Goal: Transaction & Acquisition: Purchase product/service

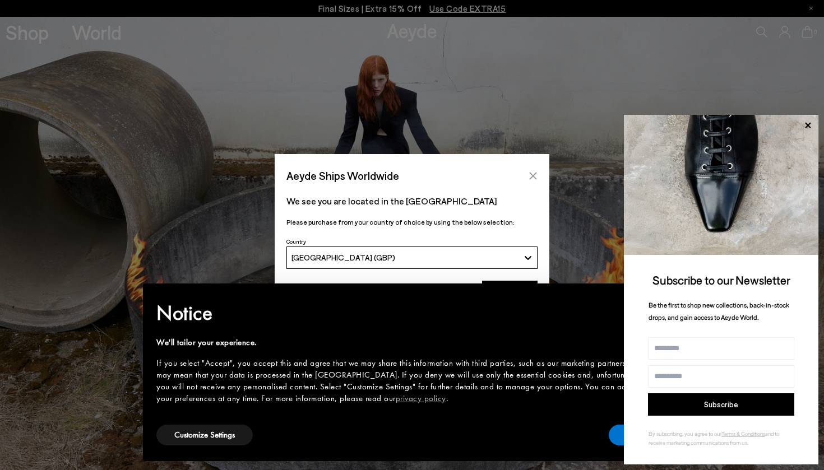
click at [536, 177] on icon "Close" at bounding box center [533, 176] width 9 height 9
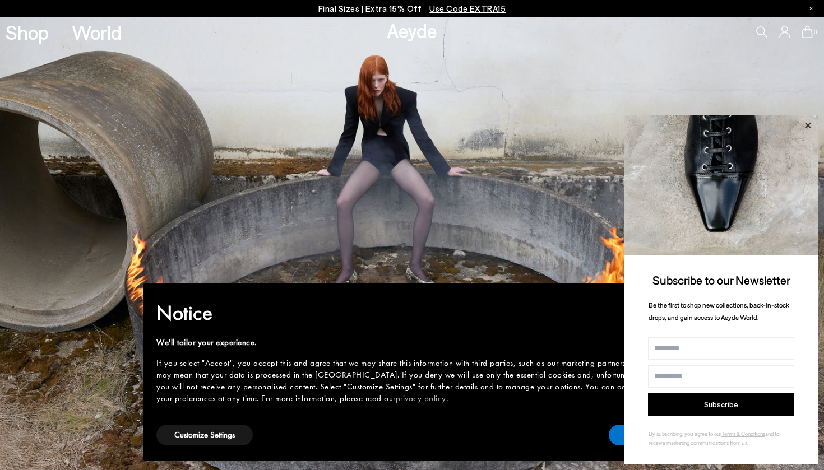
click at [810, 126] on icon at bounding box center [807, 125] width 15 height 15
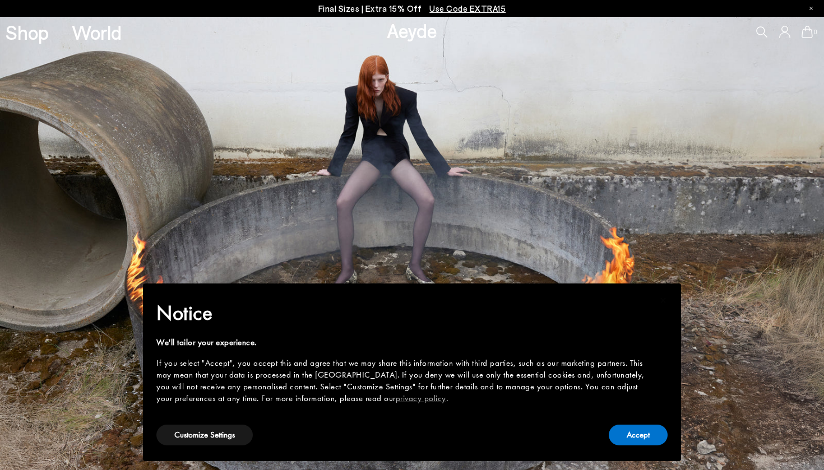
click at [632, 450] on div "× Notice We'll tailor your experience. If you select "Accept", you accept this …" at bounding box center [411, 372] width 529 height 169
click at [625, 438] on button "Accept" at bounding box center [638, 435] width 59 height 21
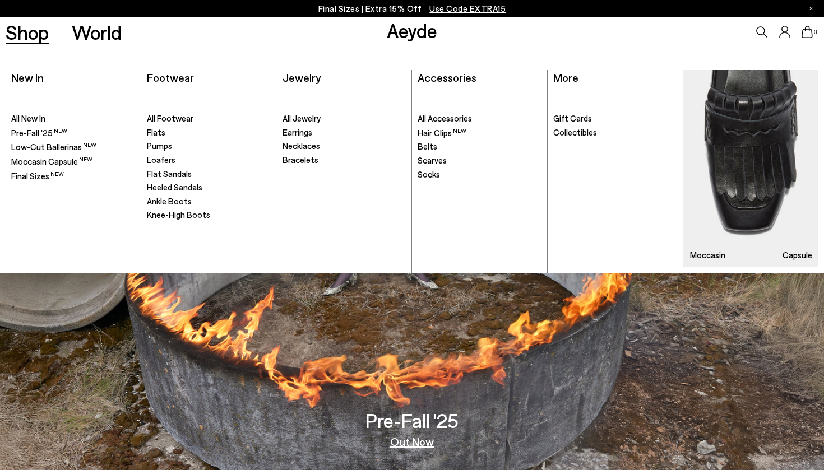
click at [39, 114] on span "All New In" at bounding box center [28, 118] width 34 height 10
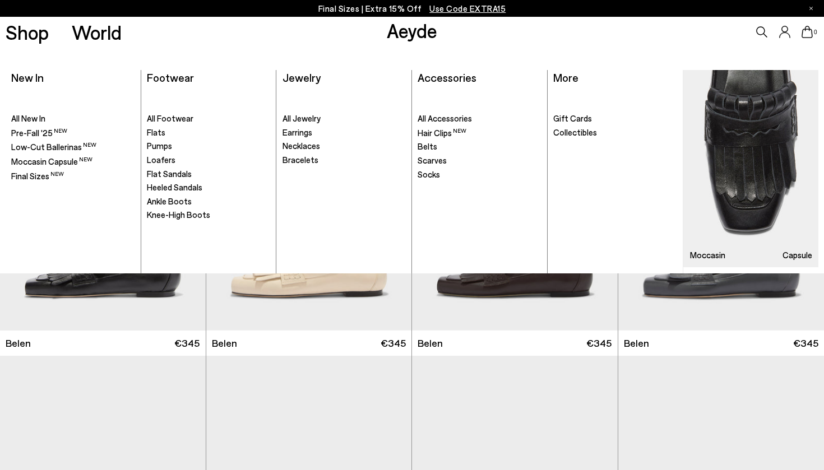
click at [415, 38] on link "Aeyde" at bounding box center [412, 30] width 50 height 24
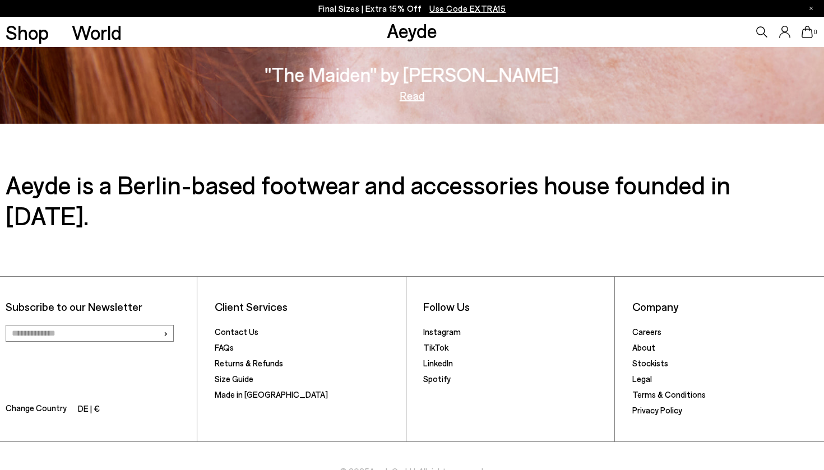
scroll to position [1974, 0]
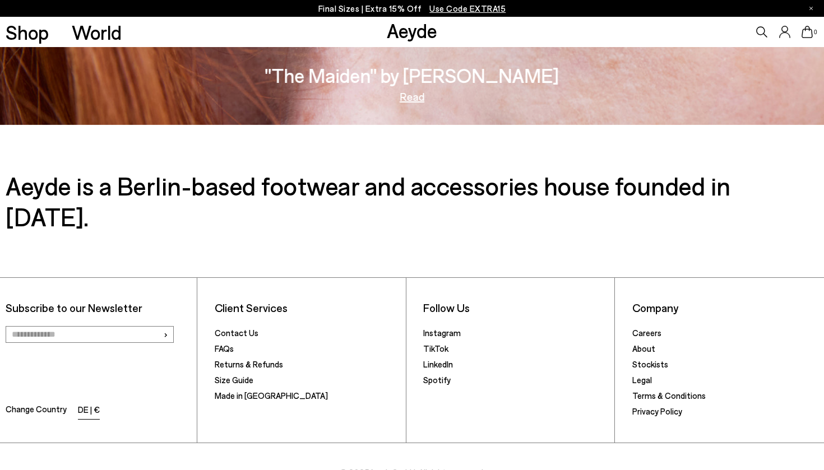
click at [89, 403] on li "DE | €" at bounding box center [89, 411] width 22 height 16
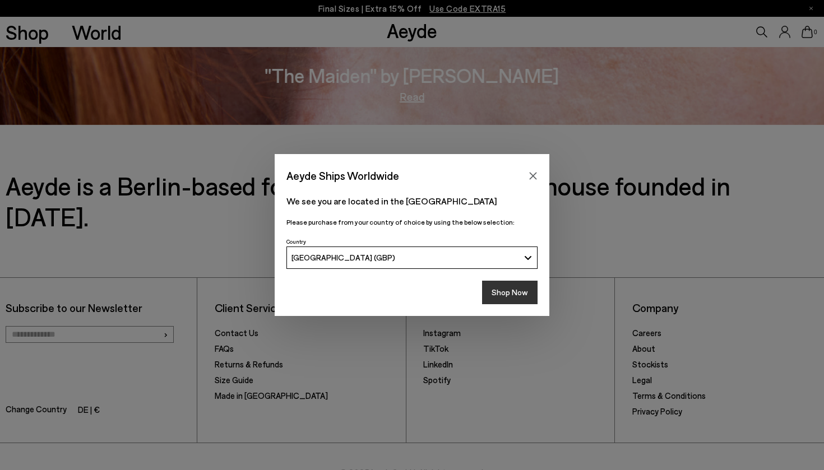
click at [507, 297] on button "Shop Now" at bounding box center [509, 293] width 55 height 24
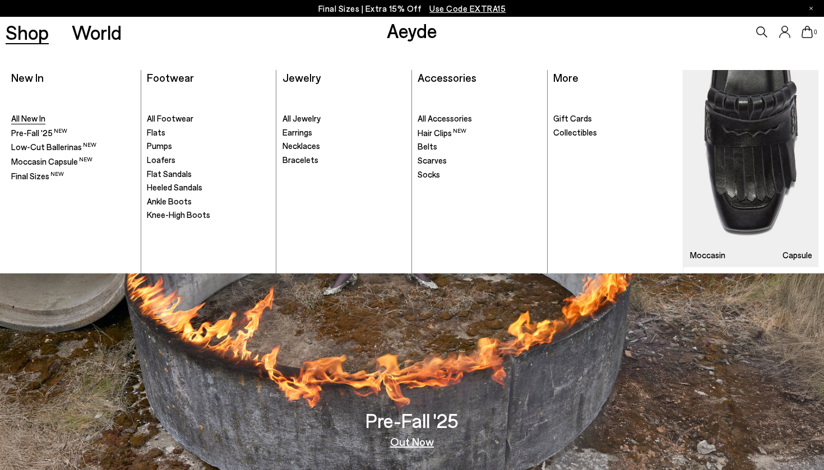
click at [30, 121] on span "All New In" at bounding box center [28, 118] width 34 height 10
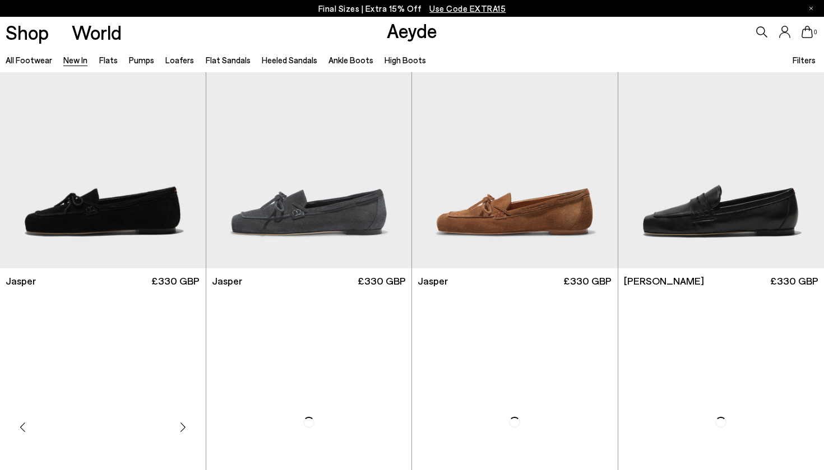
scroll to position [423, 0]
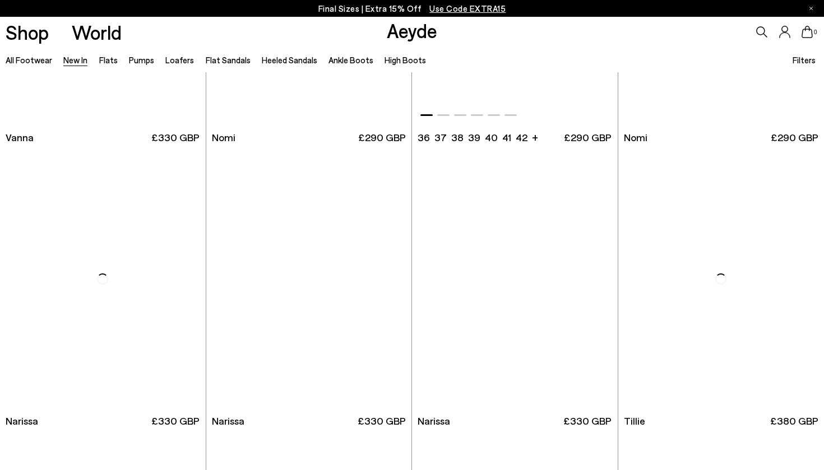
scroll to position [1911, 0]
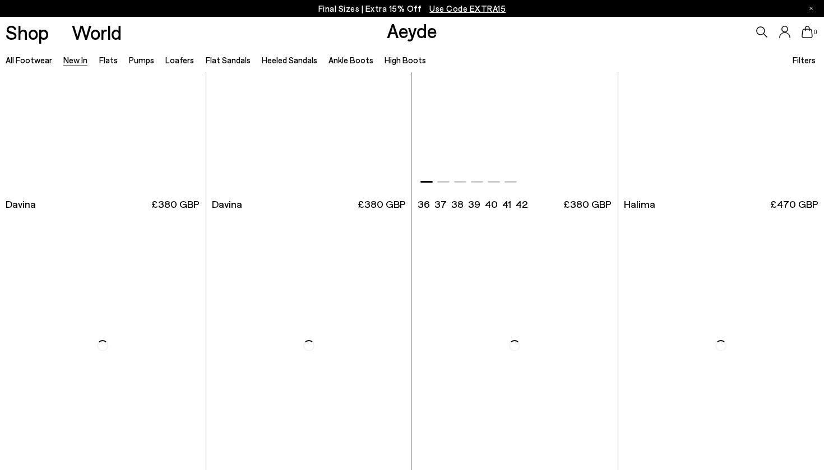
scroll to position [3542, 1]
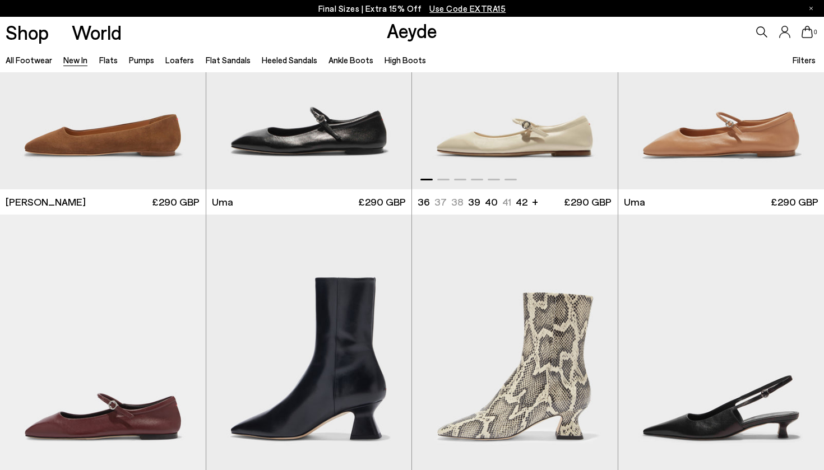
scroll to position [5250, 0]
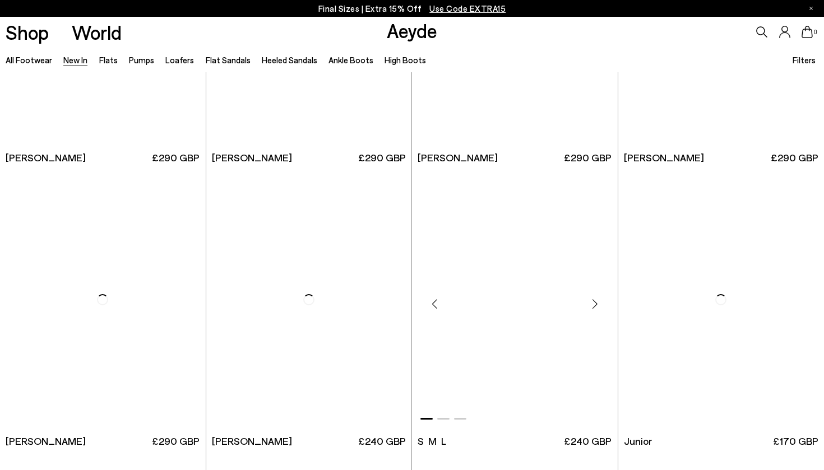
scroll to position [6735, 0]
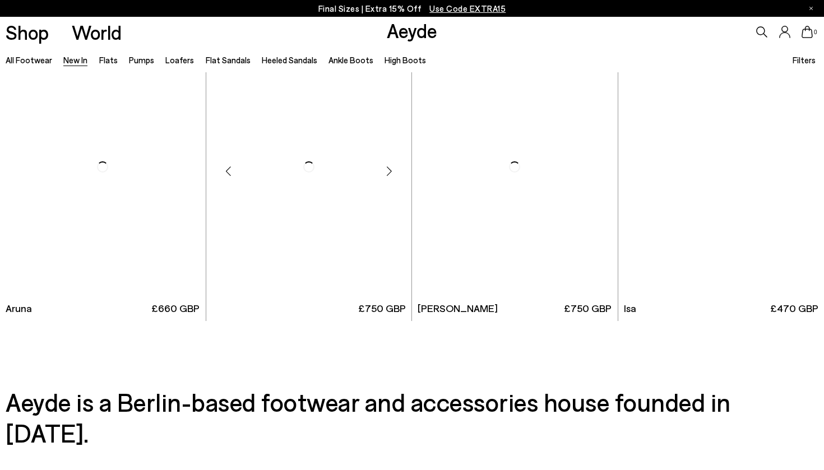
scroll to position [9383, 0]
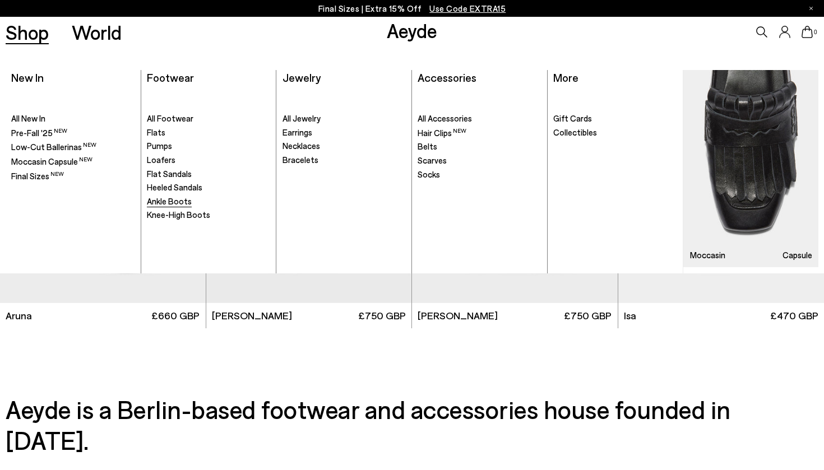
click at [164, 200] on span "Ankle Boots" at bounding box center [169, 201] width 45 height 10
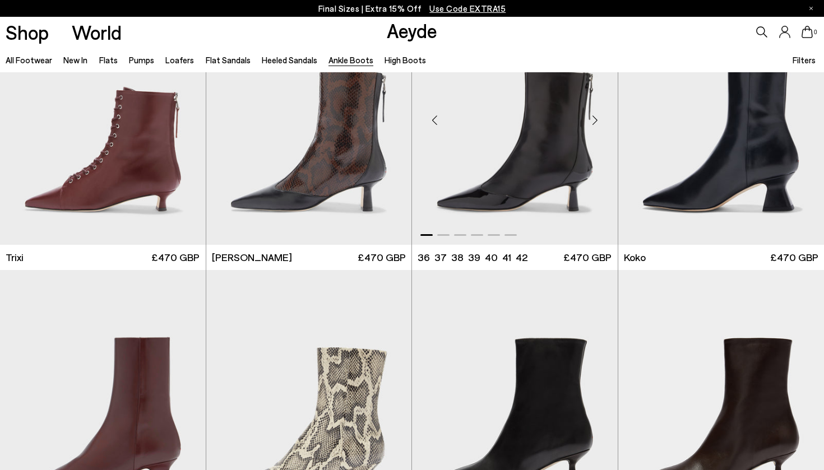
scroll to position [370, 0]
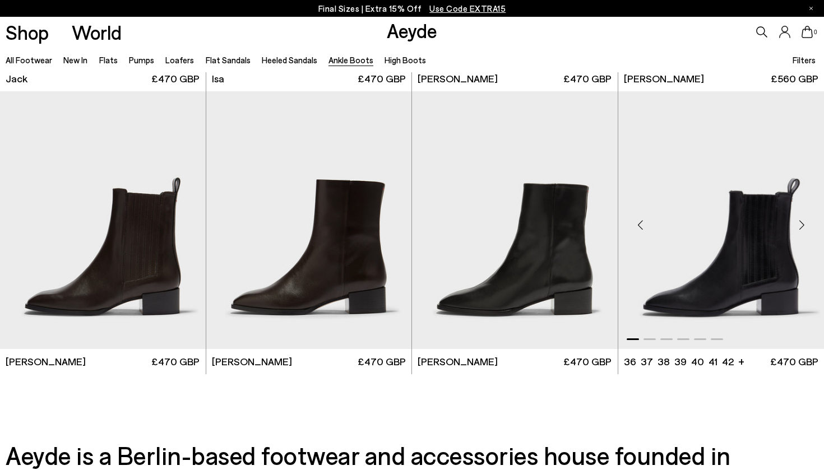
scroll to position [2236, 0]
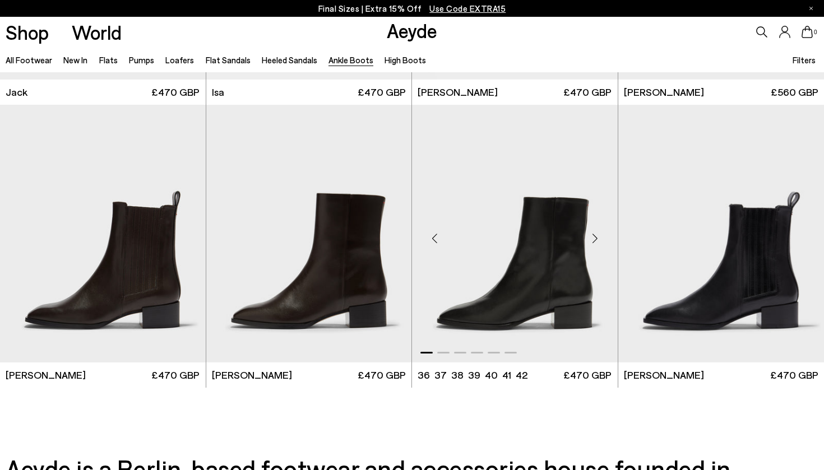
click at [596, 240] on div "Next slide" at bounding box center [595, 238] width 34 height 34
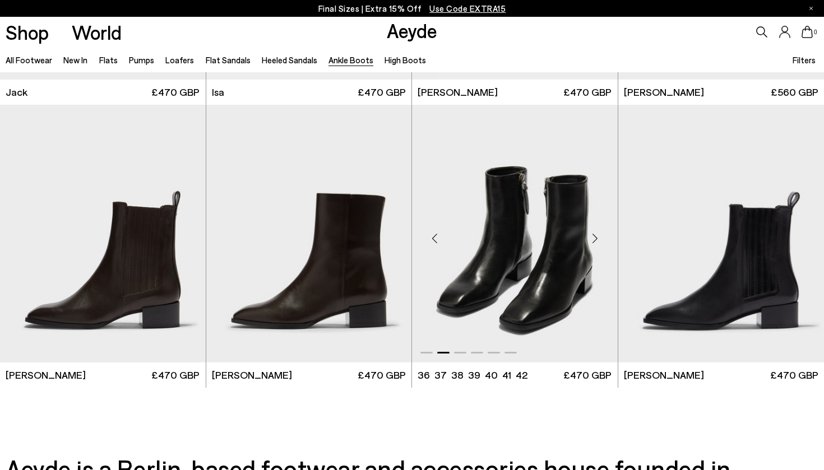
click at [596, 240] on div "Next slide" at bounding box center [595, 238] width 34 height 34
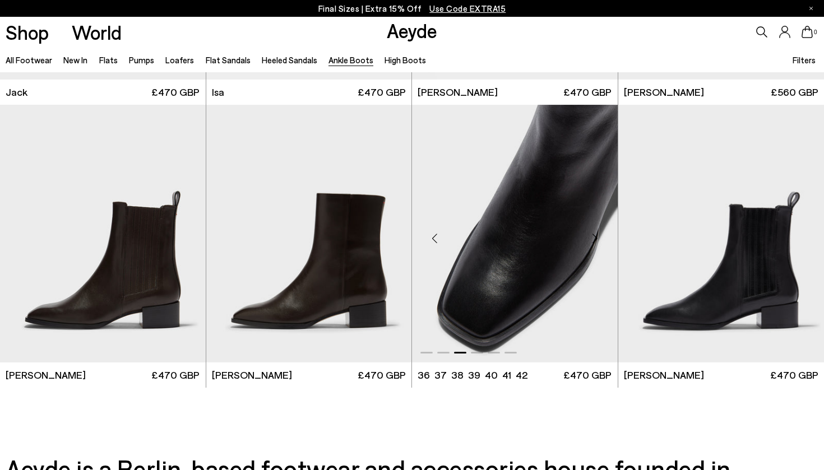
click at [439, 235] on div "Previous slide" at bounding box center [435, 238] width 34 height 34
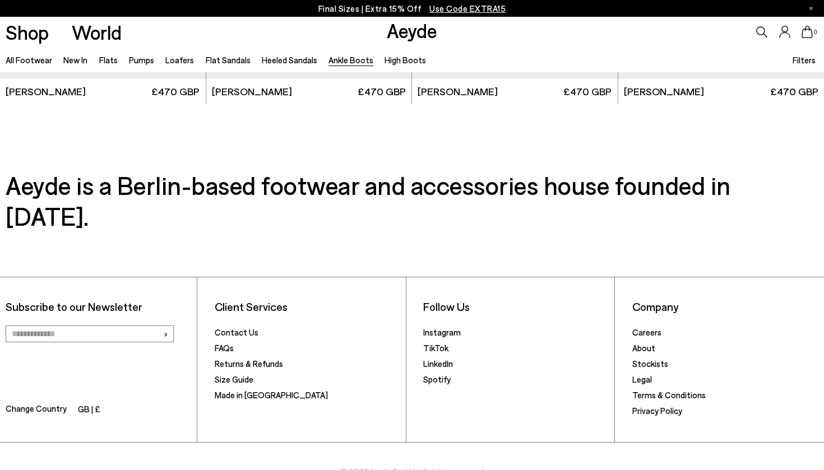
scroll to position [2519, 0]
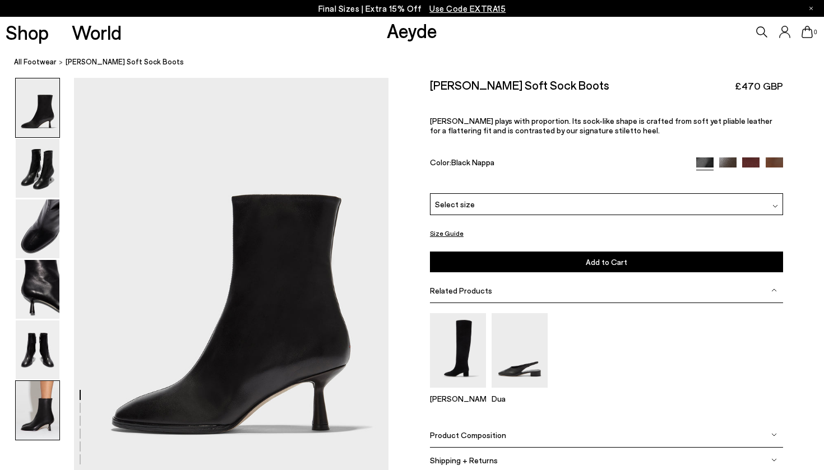
click at [24, 418] on img at bounding box center [38, 410] width 44 height 59
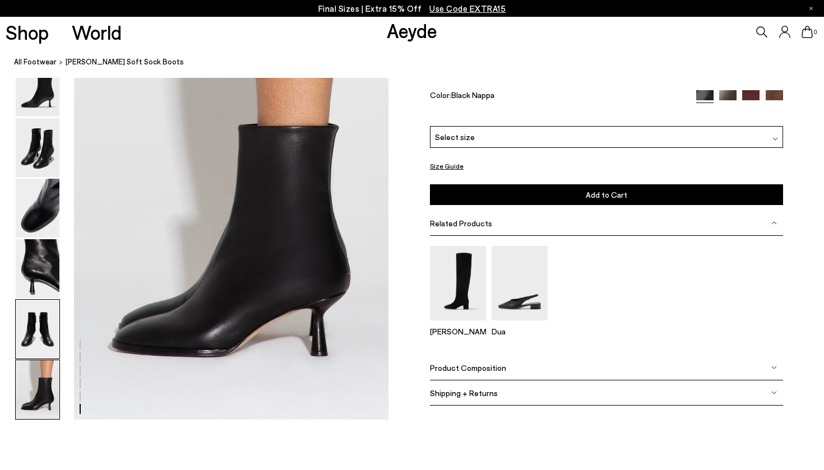
click at [30, 343] on img at bounding box center [38, 329] width 44 height 59
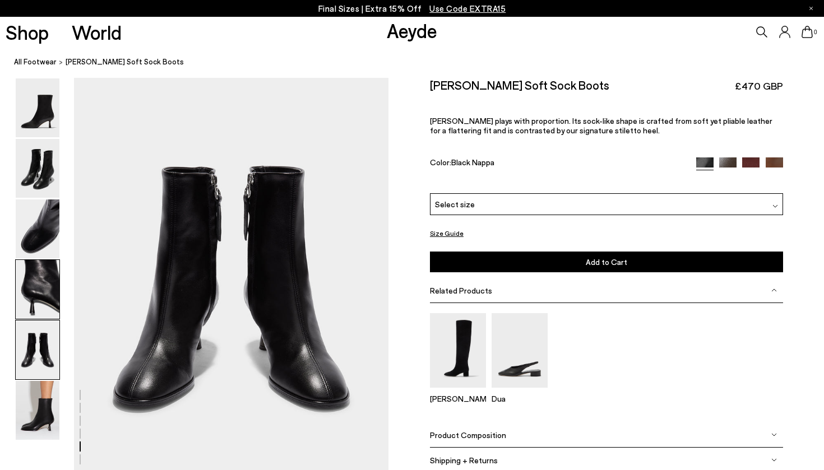
click at [27, 267] on img at bounding box center [38, 289] width 44 height 59
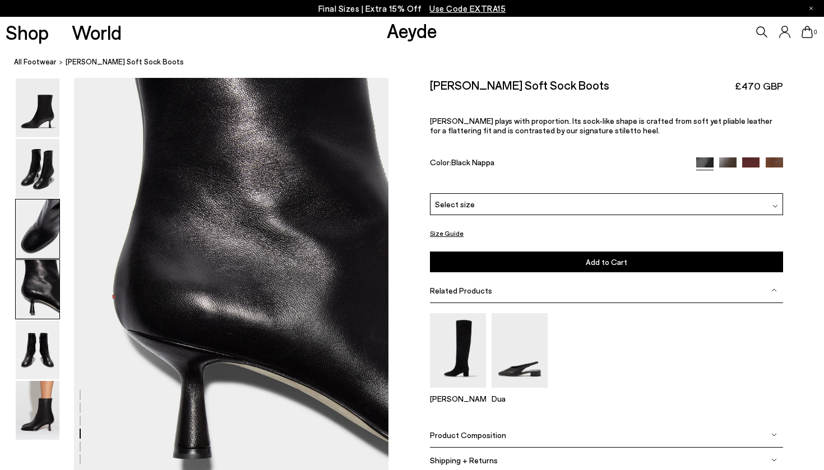
click at [33, 221] on img at bounding box center [38, 229] width 44 height 59
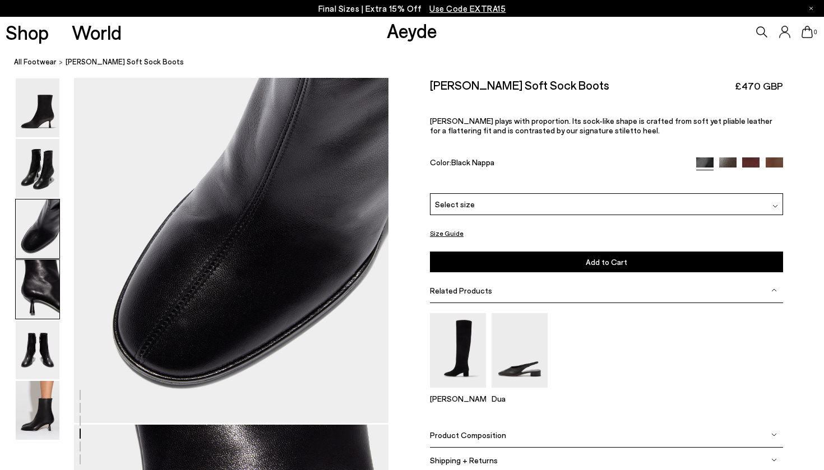
scroll to position [843, 0]
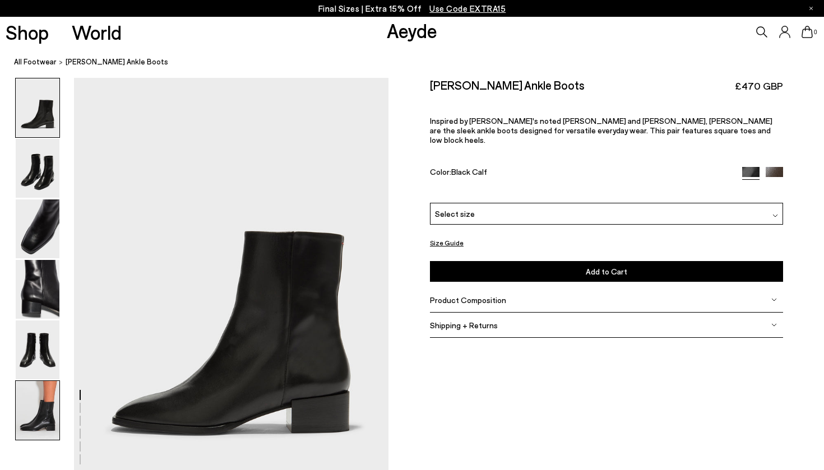
click at [30, 426] on img at bounding box center [38, 410] width 44 height 59
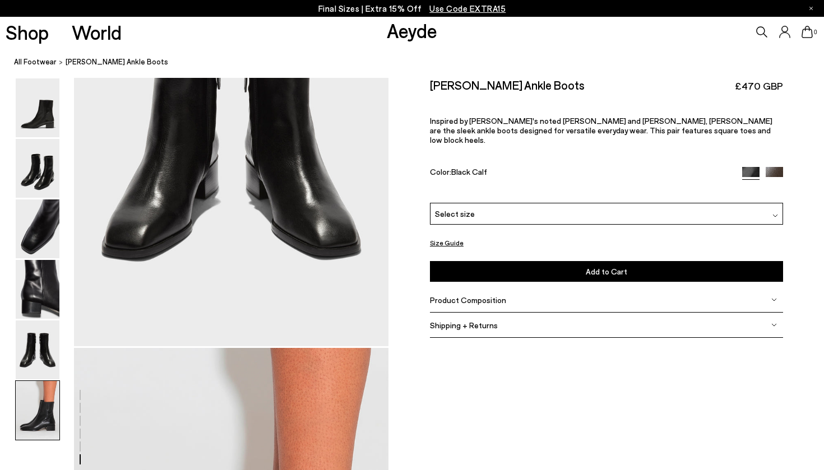
scroll to position [2184, 0]
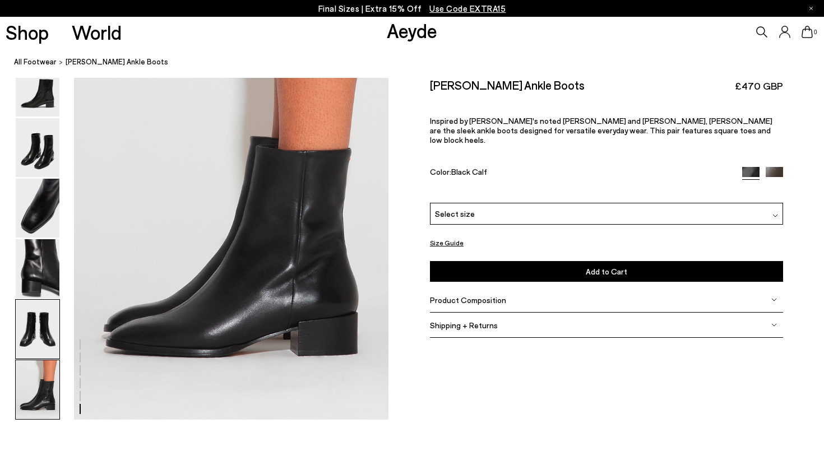
click at [36, 309] on img at bounding box center [38, 329] width 44 height 59
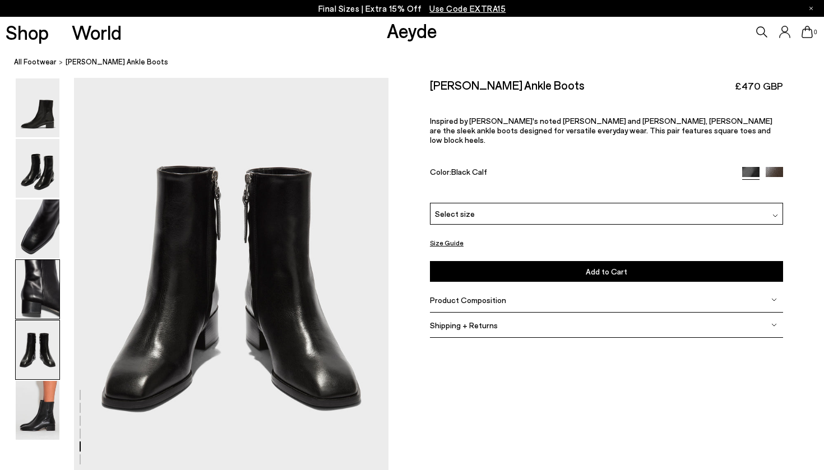
click at [38, 261] on img at bounding box center [38, 289] width 44 height 59
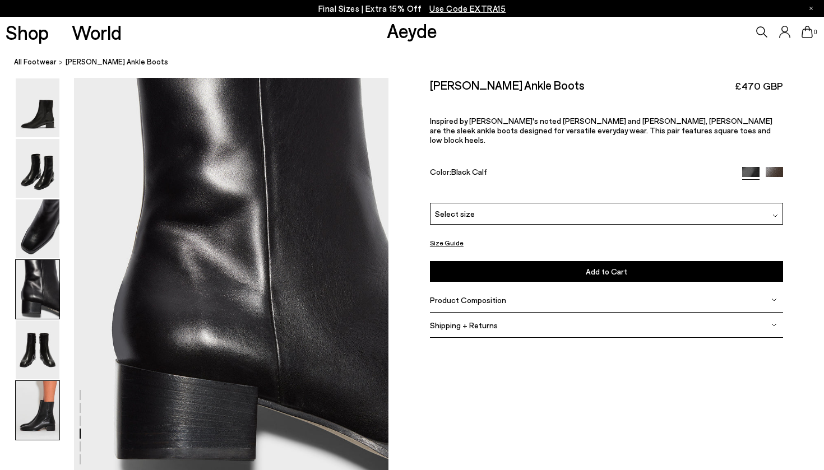
click at [36, 418] on img at bounding box center [38, 410] width 44 height 59
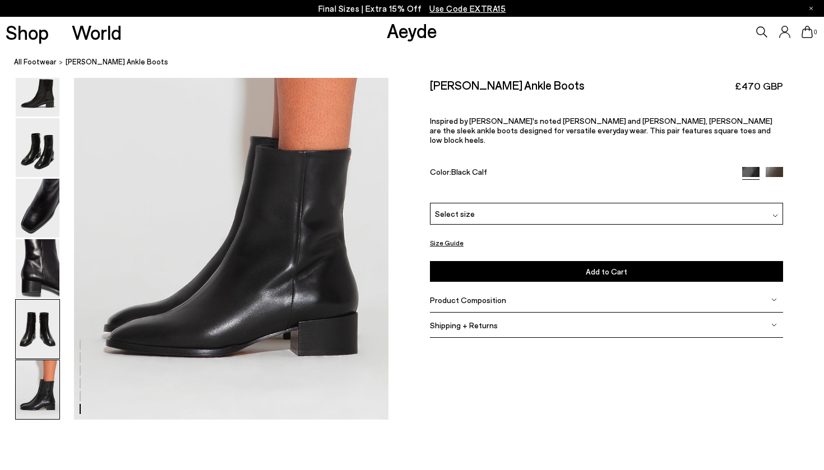
click at [26, 323] on img at bounding box center [38, 329] width 44 height 59
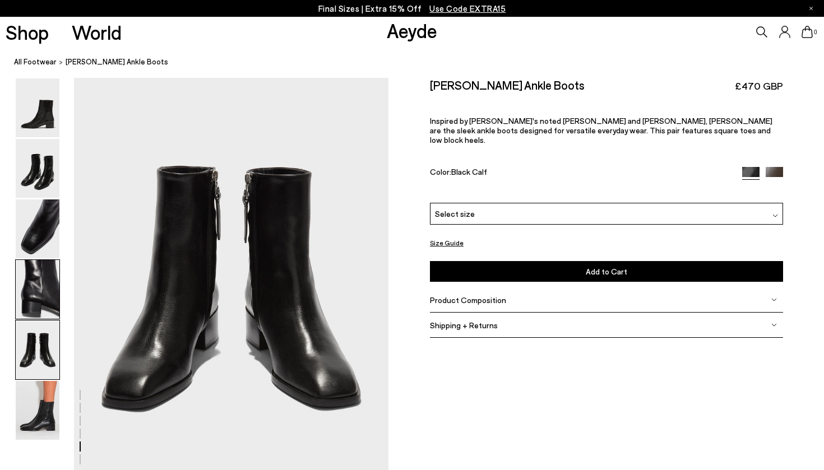
click at [33, 269] on img at bounding box center [38, 289] width 44 height 59
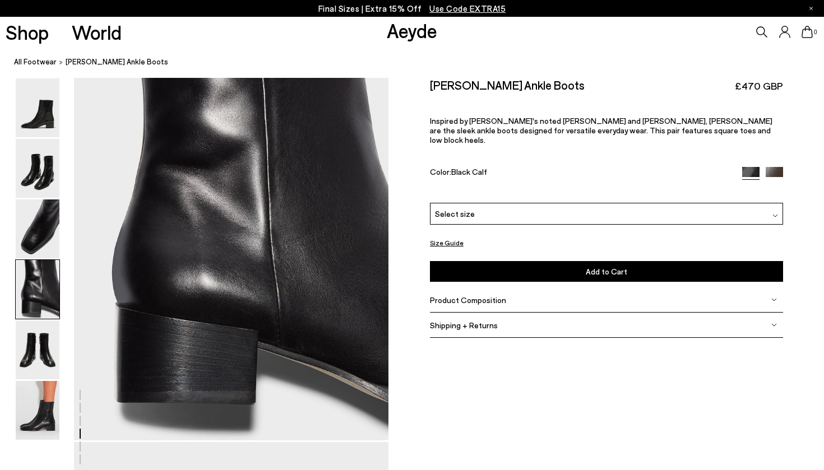
scroll to position [1264, 0]
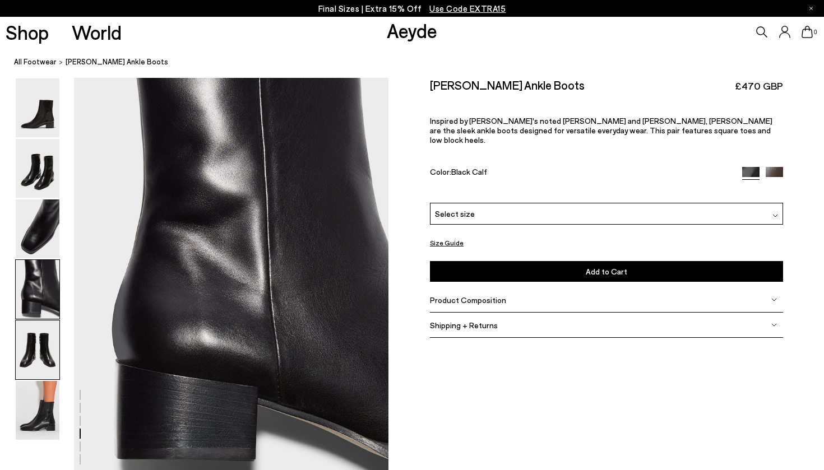
click at [48, 363] on img at bounding box center [38, 350] width 44 height 59
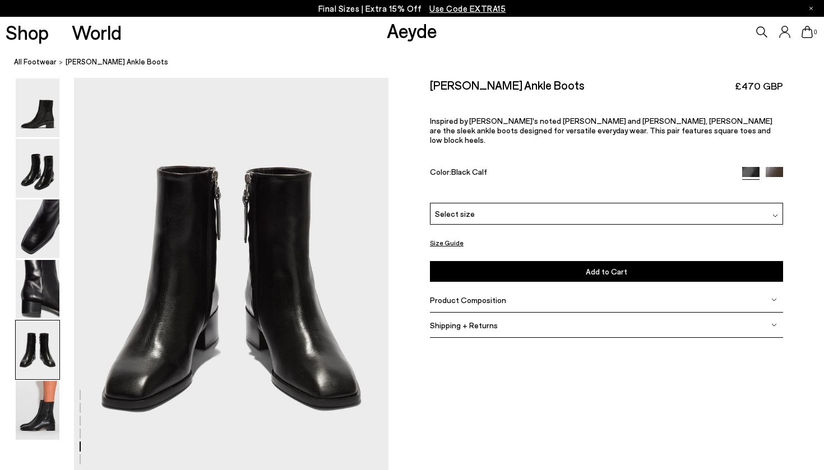
click at [521, 203] on div "Select size" at bounding box center [606, 214] width 353 height 22
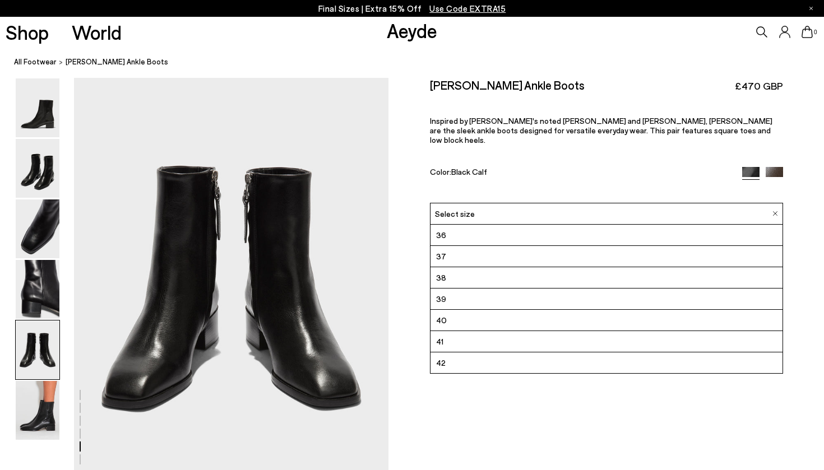
click at [521, 203] on div "Select size" at bounding box center [606, 214] width 353 height 22
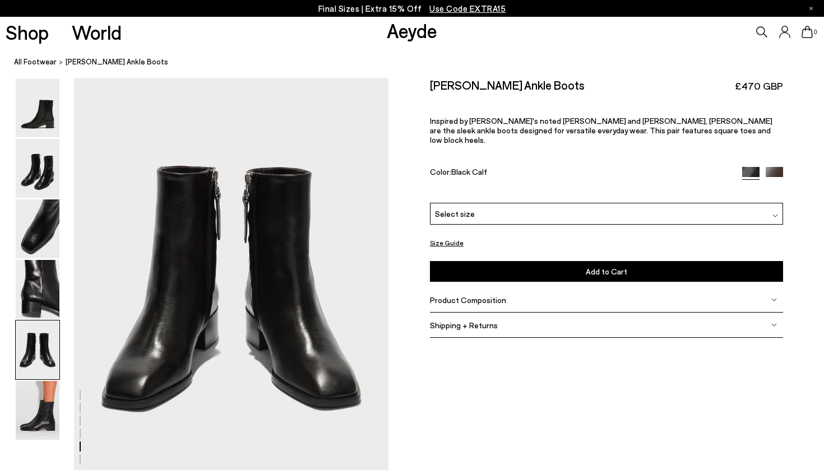
click at [41, 409] on img at bounding box center [38, 410] width 44 height 59
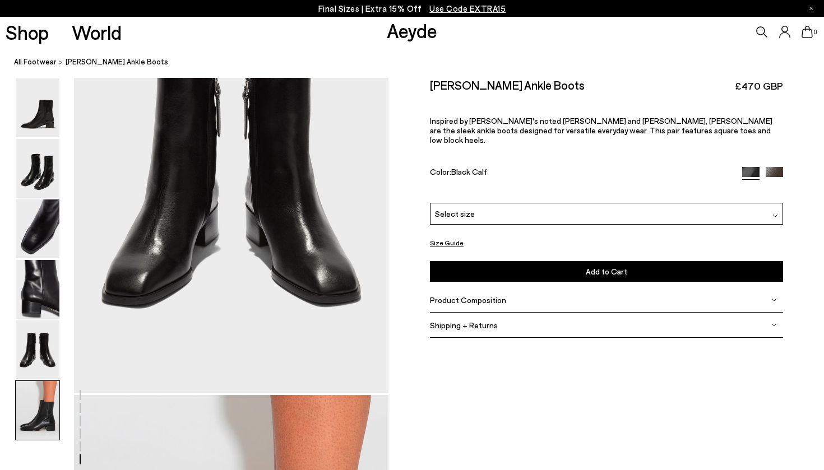
scroll to position [2184, 0]
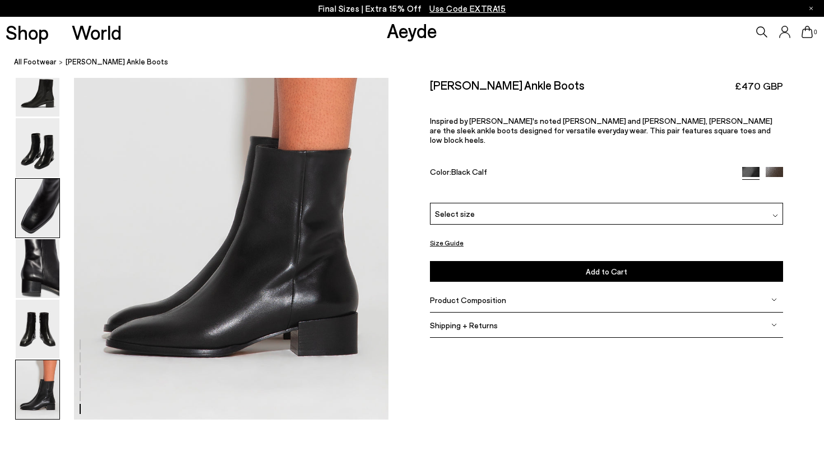
click at [27, 179] on img at bounding box center [38, 208] width 44 height 59
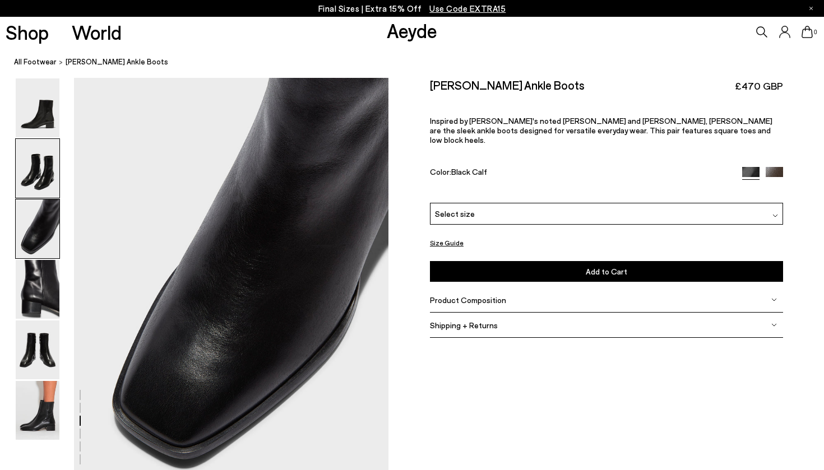
click at [34, 149] on img at bounding box center [38, 168] width 44 height 59
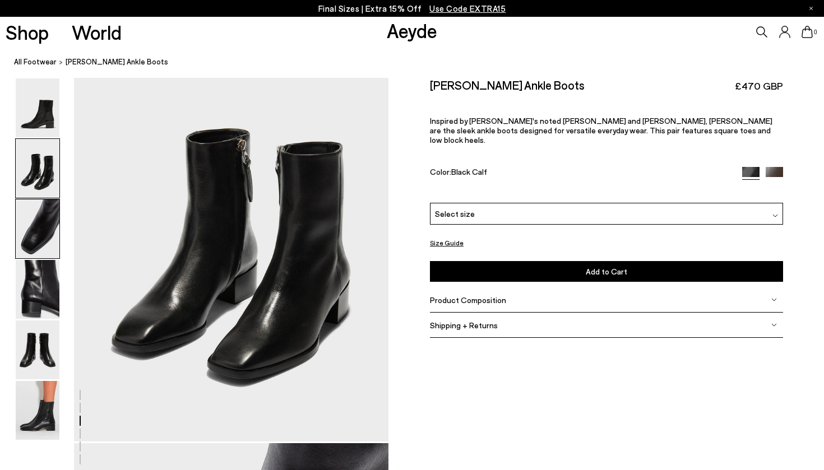
scroll to position [421, 0]
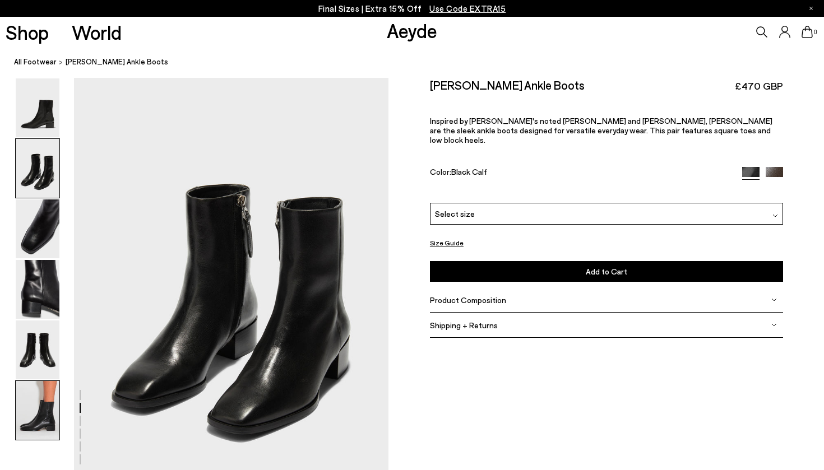
click at [38, 419] on img at bounding box center [38, 410] width 44 height 59
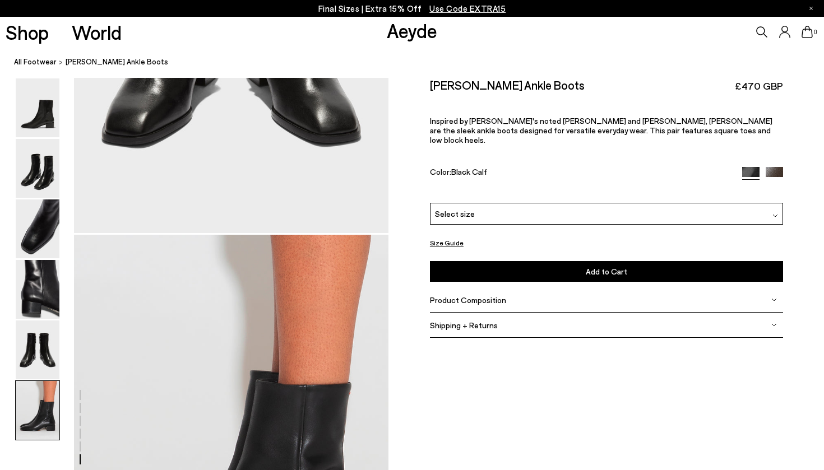
scroll to position [2184, 0]
